Goal: Communication & Community: Answer question/provide support

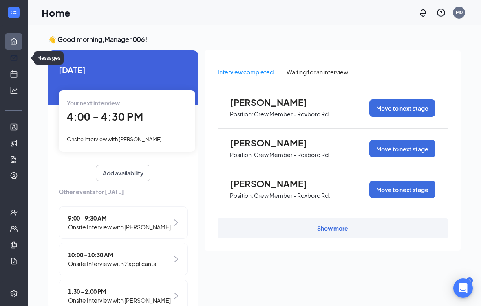
click at [21, 56] on link "Messages" at bounding box center [25, 58] width 8 height 16
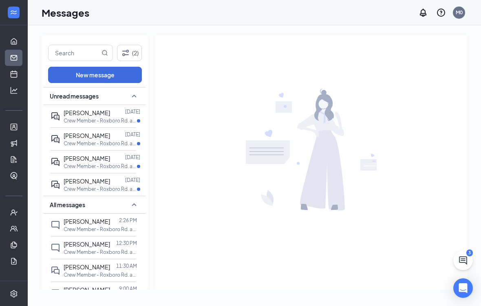
click at [101, 148] on div "[PERSON_NAME] [DATE] Crew Member - [GEOGRAPHIC_DATA] Rd. at [STREET_ADDRESS]" at bounding box center [93, 138] width 86 height 23
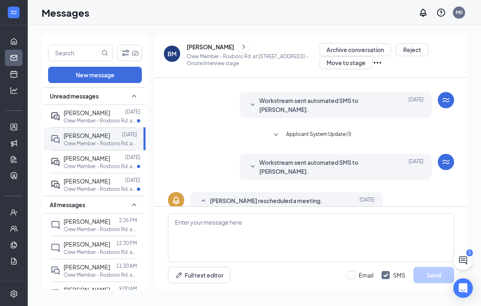
scroll to position [18, 0]
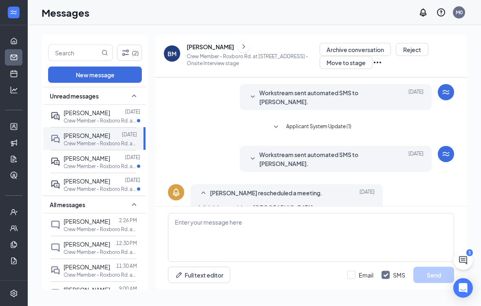
click at [101, 155] on span "[PERSON_NAME]" at bounding box center [87, 158] width 46 height 7
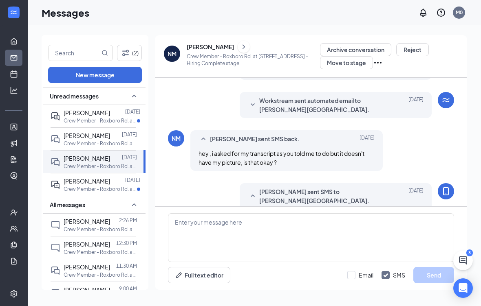
scroll to position [288, 0]
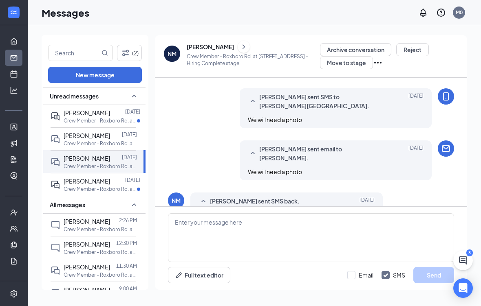
click at [106, 109] on span "[PERSON_NAME]" at bounding box center [87, 112] width 46 height 7
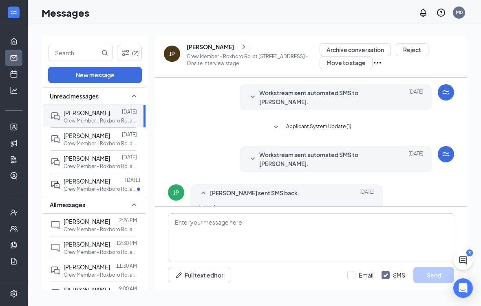
click at [110, 95] on div "Unread messages" at bounding box center [94, 96] width 102 height 18
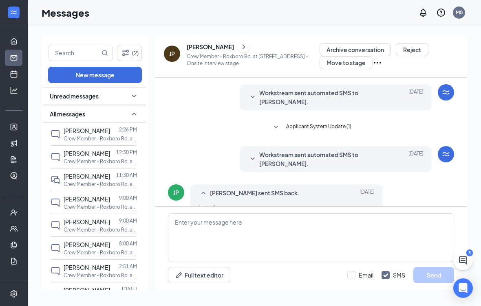
click at [115, 176] on div at bounding box center [113, 176] width 6 height 9
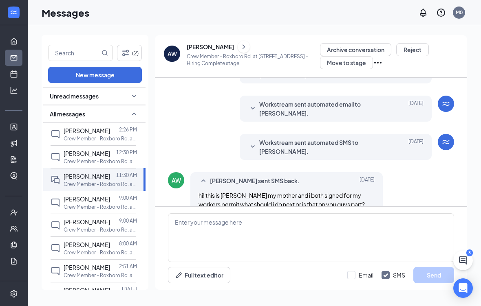
scroll to position [18, 0]
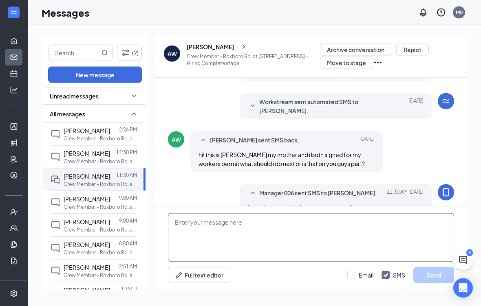
click at [310, 234] on textarea at bounding box center [311, 237] width 286 height 49
type textarea "This is [PERSON_NAME]’ll be here [DATE] at 12-10"
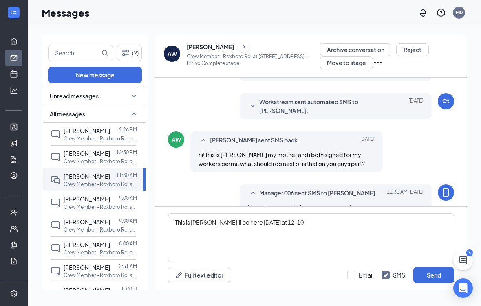
click at [431, 269] on button "Send" at bounding box center [433, 275] width 41 height 16
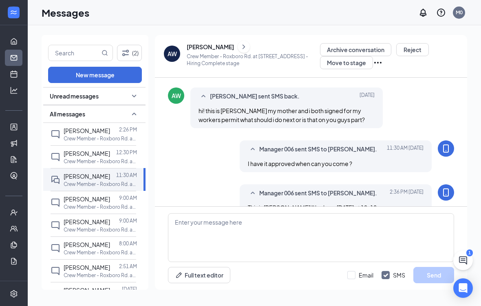
scroll to position [0, 0]
